Goal: Check status: Check status

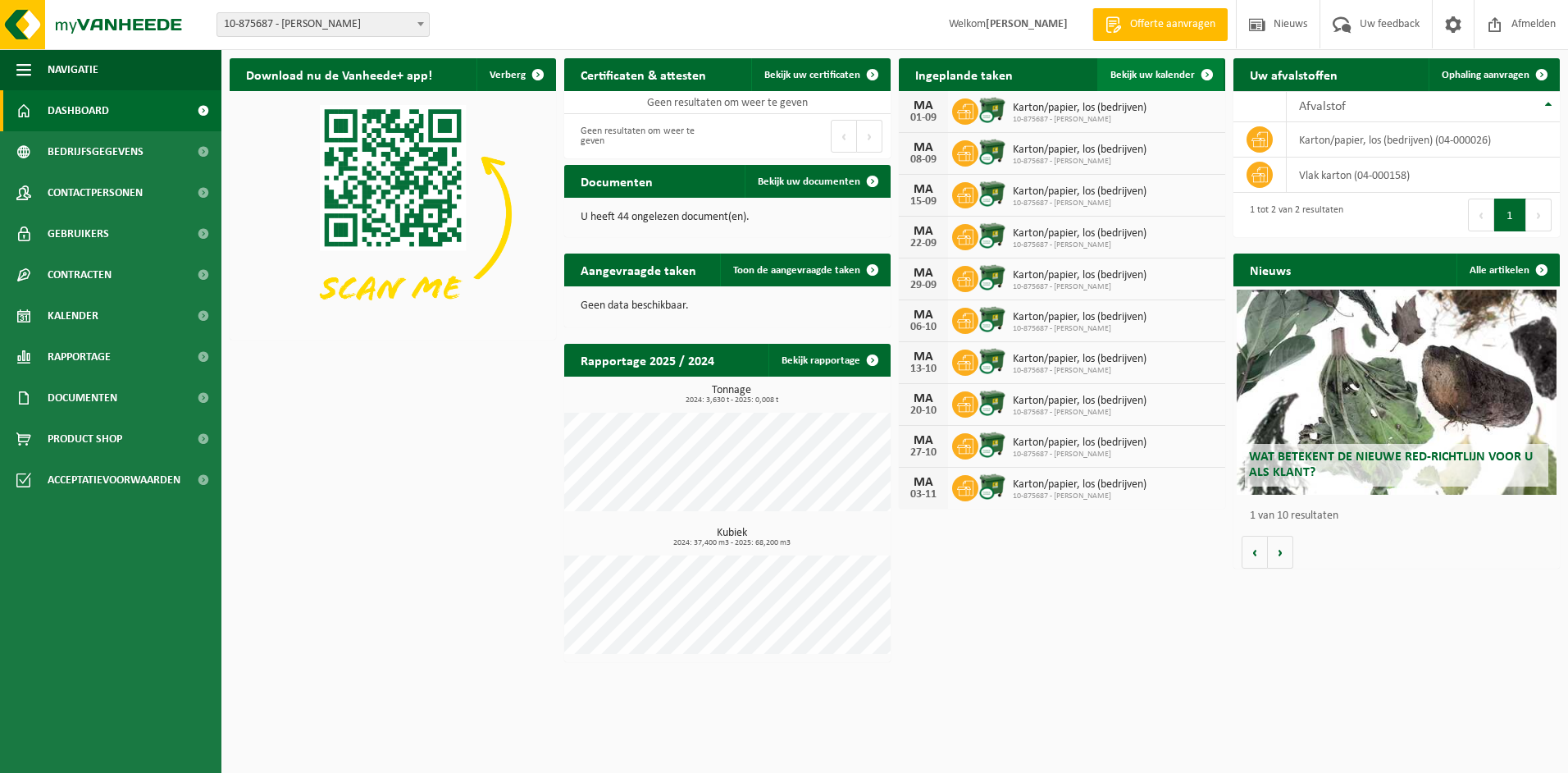
click at [1158, 68] on link "Bekijk uw kalender" at bounding box center [1160, 74] width 126 height 33
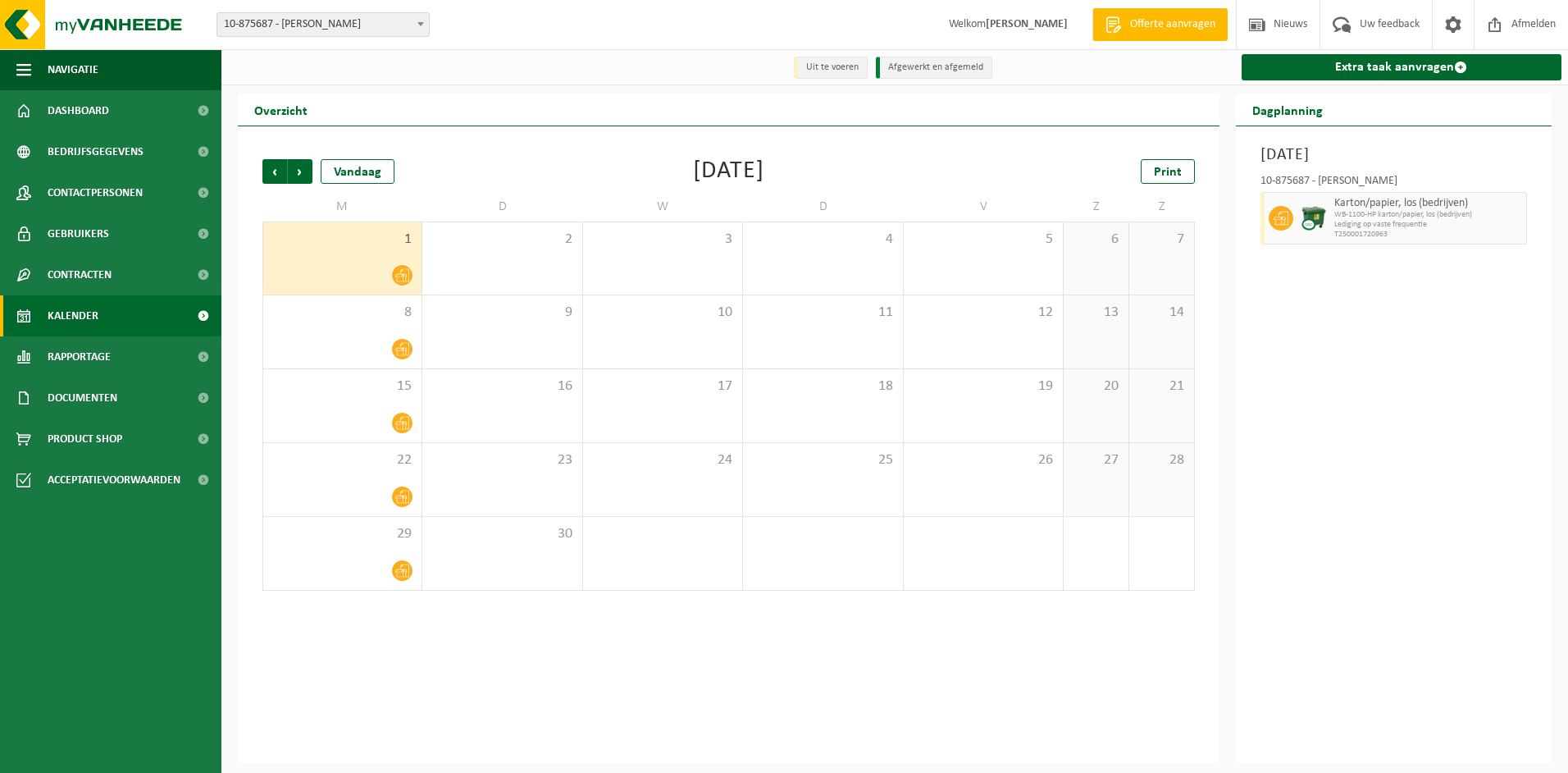
click at [401, 271] on icon at bounding box center [402, 275] width 14 height 14
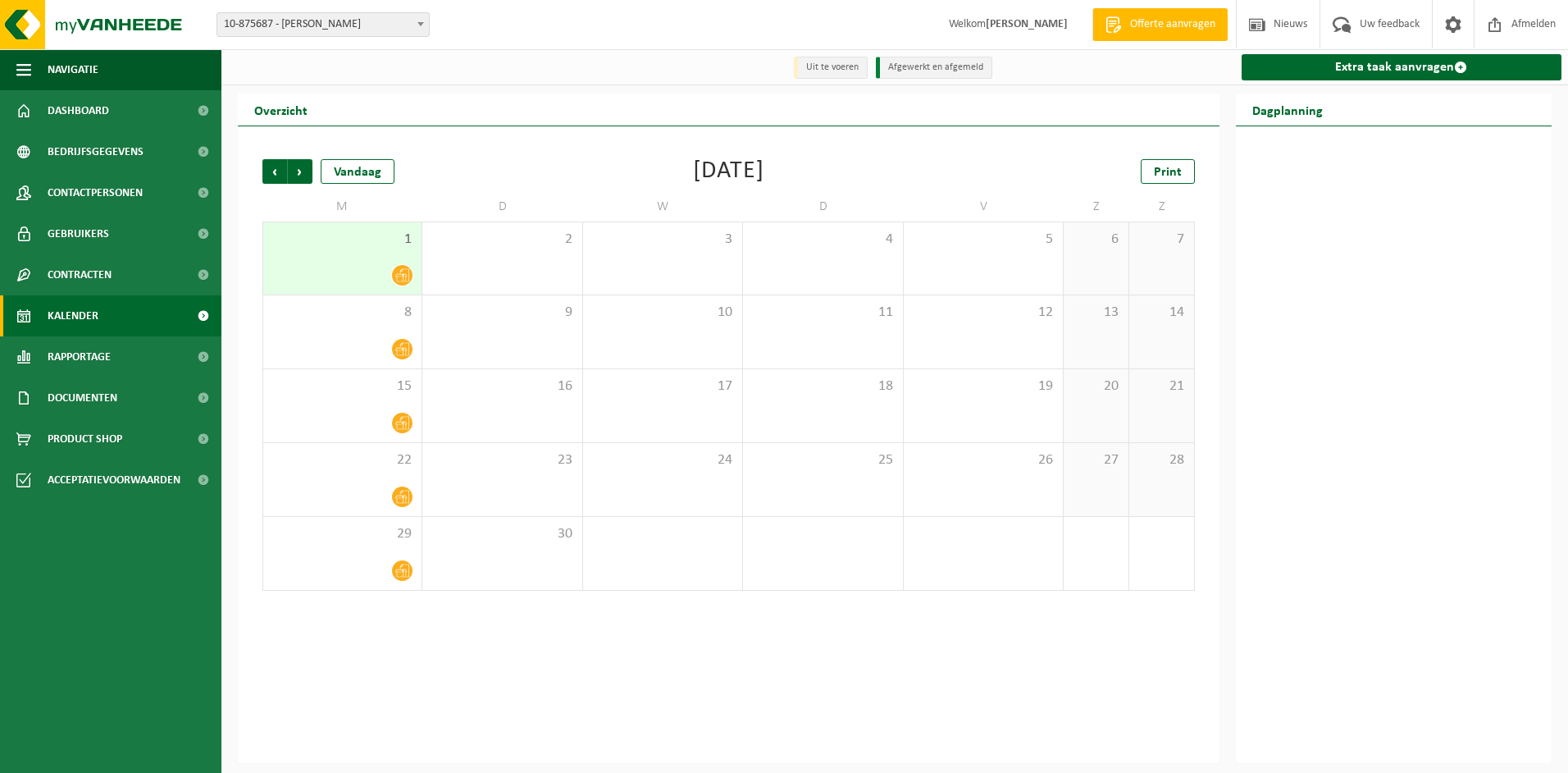
click at [572, 657] on div "Vorige Volgende Vandaag September 2025 Print M D W D V Z Z 1 2 3 4 5 6 7 8 9 10…" at bounding box center [729, 445] width 982 height 637
click at [447, 170] on div "Vorige Volgende Vandaag September 2025 Print" at bounding box center [729, 172] width 932 height 25
